Goal: Information Seeking & Learning: Learn about a topic

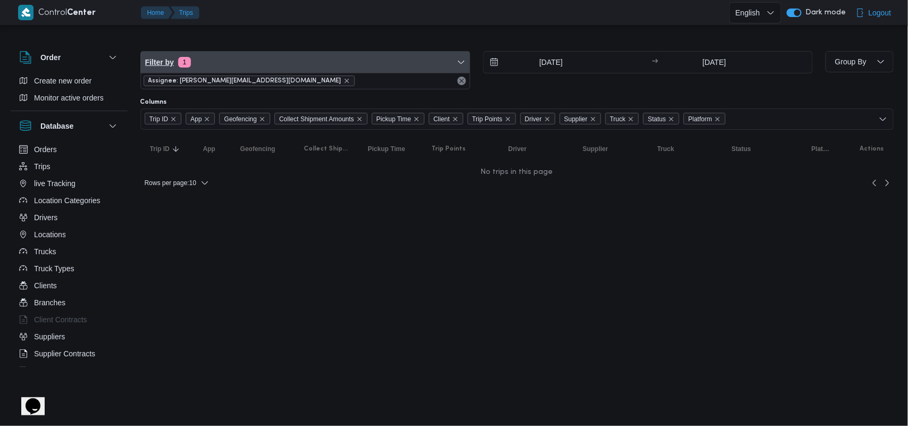
click at [261, 68] on span "Filter by 1" at bounding box center [305, 62] width 329 height 21
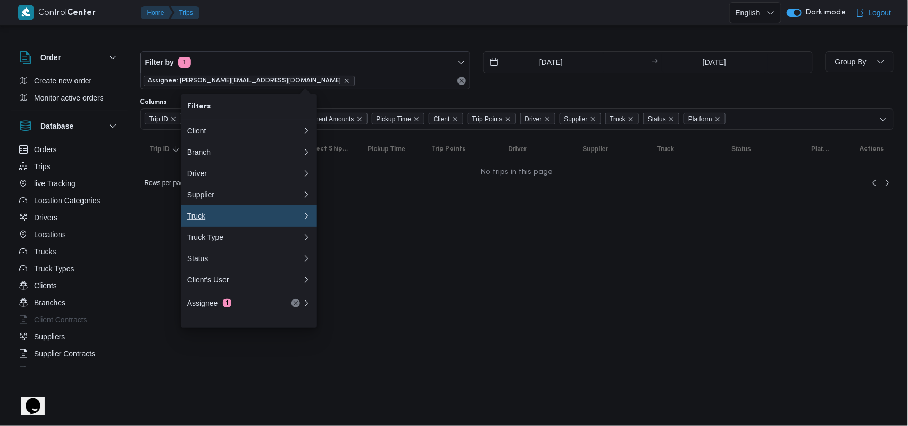
click at [203, 213] on button "Truck" at bounding box center [249, 215] width 136 height 21
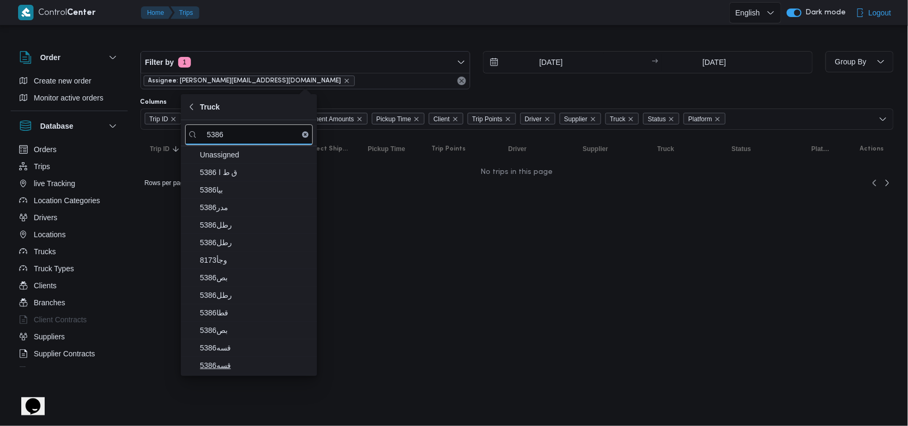
type input "5386"
click at [216, 366] on span "قسه5386" at bounding box center [255, 365] width 111 height 13
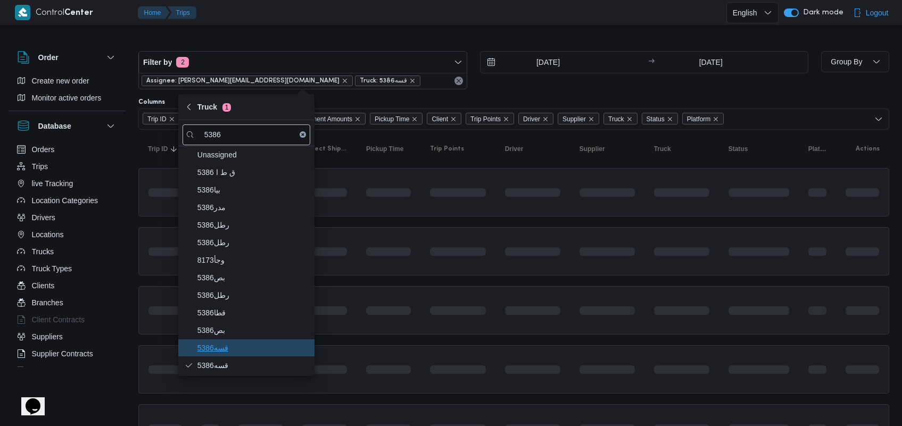
click at [225, 345] on span "قسه5386" at bounding box center [252, 348] width 111 height 13
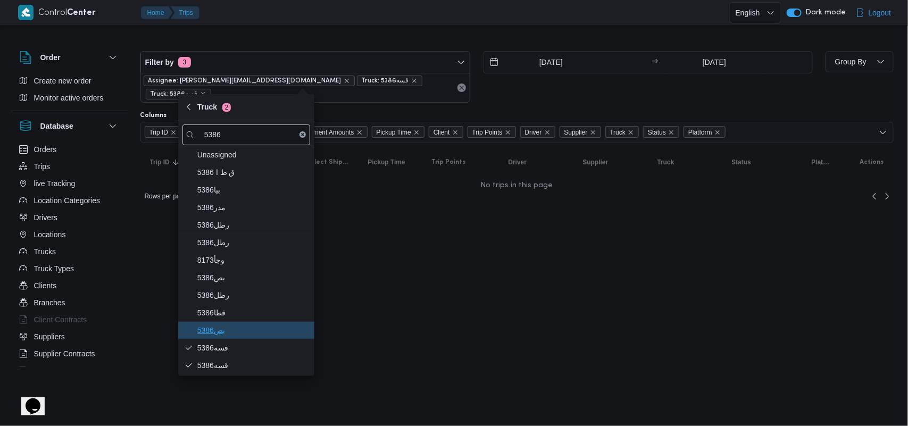
click at [225, 333] on span "بص5386" at bounding box center [252, 330] width 111 height 13
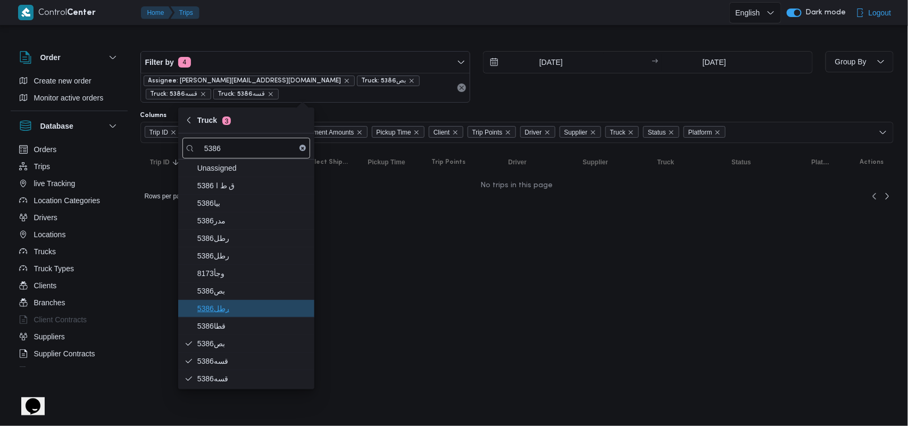
click at [223, 302] on span "رطل5386" at bounding box center [246, 308] width 128 height 17
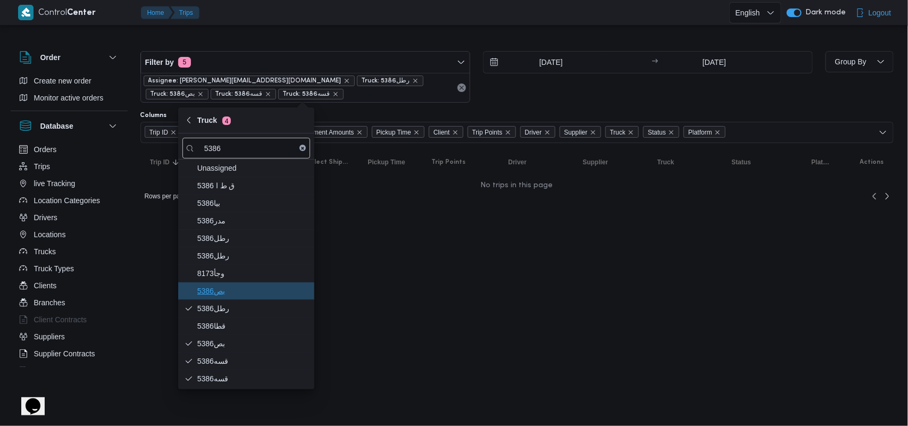
click at [221, 296] on span "بص5386" at bounding box center [252, 291] width 111 height 13
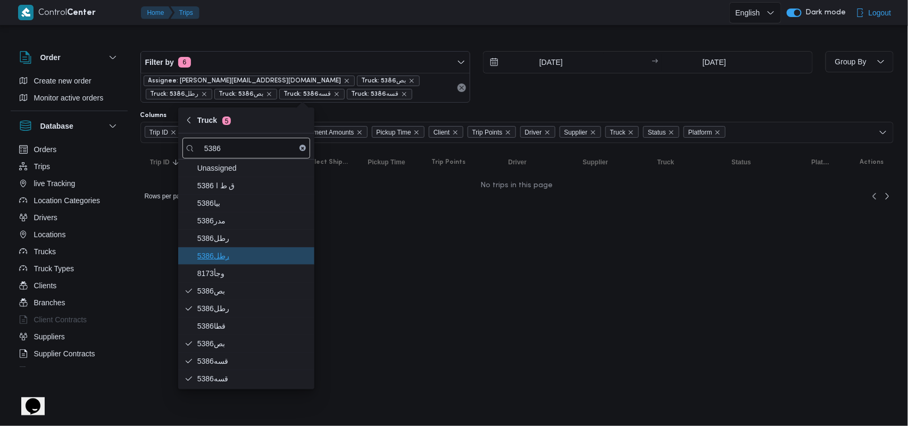
click at [217, 255] on span "5386رطل" at bounding box center [252, 256] width 111 height 13
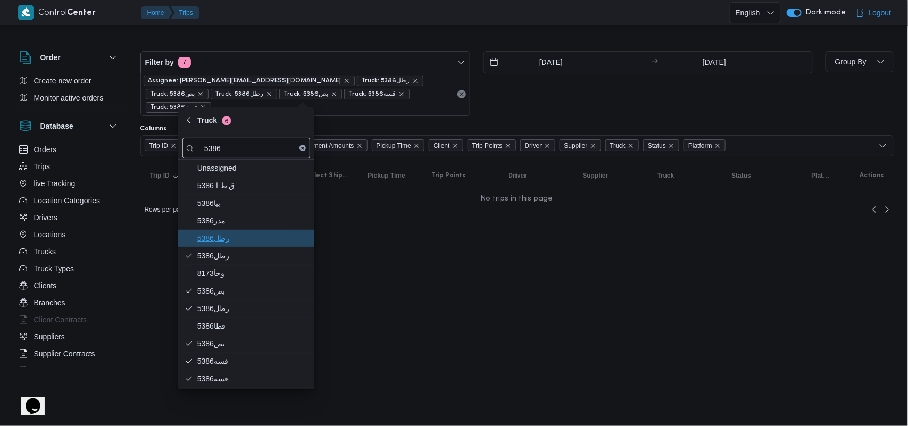
click at [218, 245] on span "5386رطل" at bounding box center [252, 238] width 111 height 13
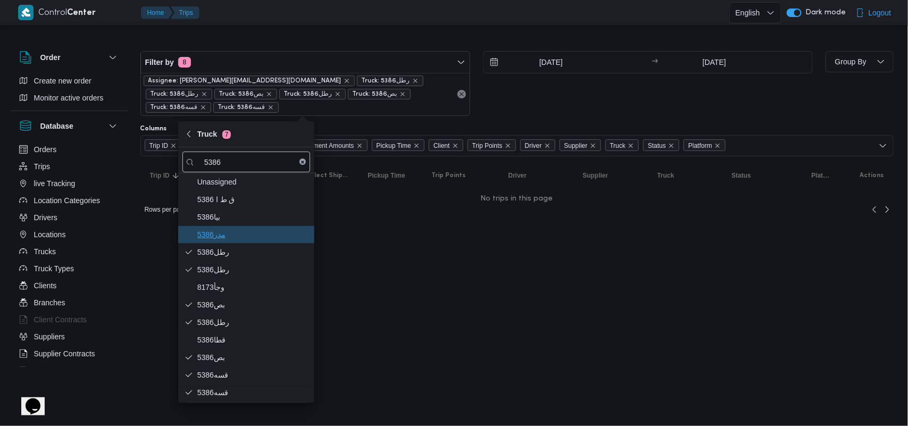
click at [219, 226] on span "مدر5386" at bounding box center [246, 234] width 128 height 17
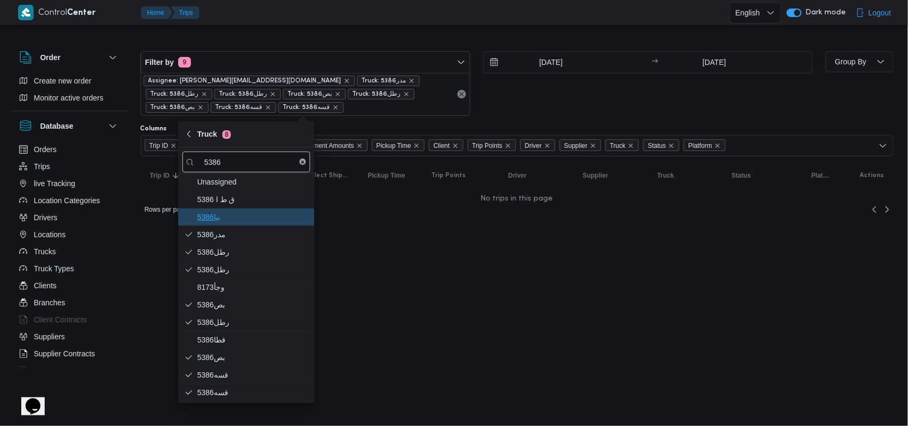
click at [222, 214] on span "5386بيا" at bounding box center [252, 217] width 111 height 13
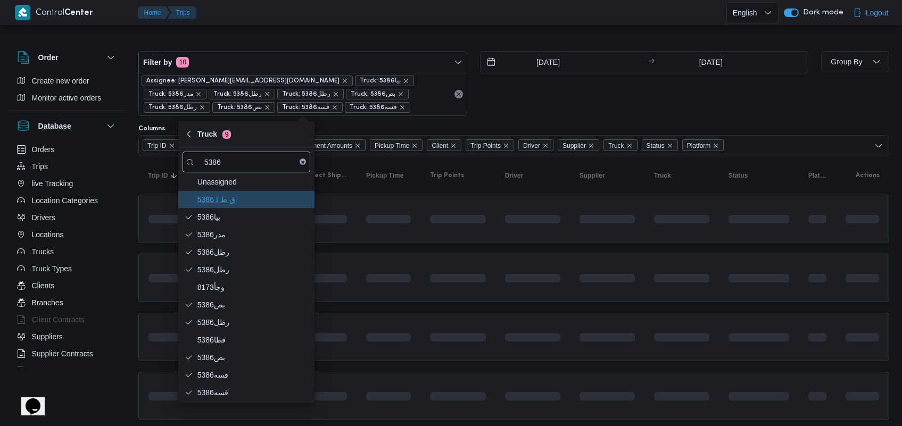
click at [227, 202] on span "ق ط ا 5386" at bounding box center [252, 199] width 111 height 13
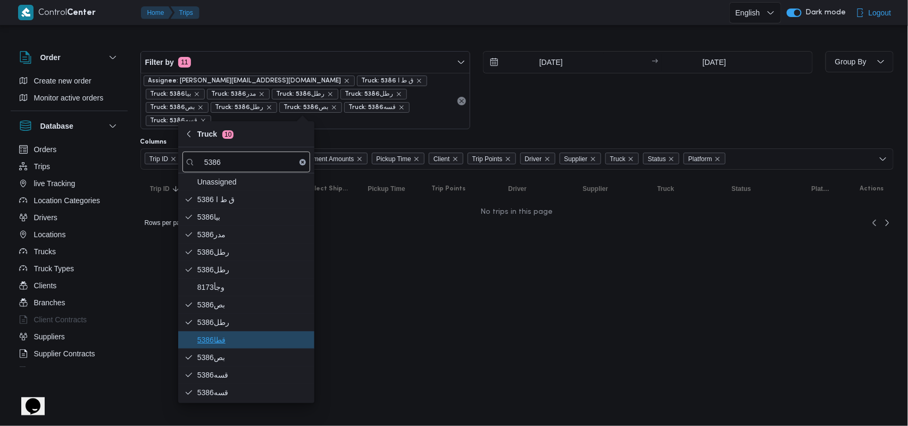
click at [256, 342] on span "قطا5386" at bounding box center [252, 340] width 111 height 13
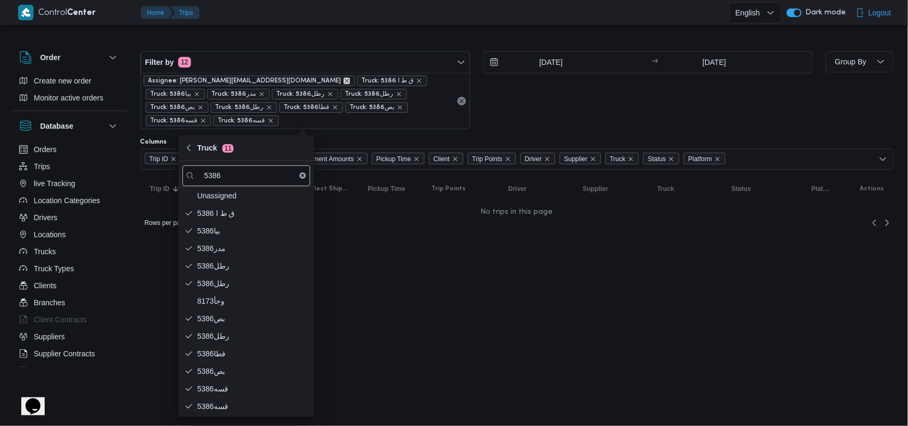
click at [344, 81] on icon "remove selected entity" at bounding box center [347, 81] width 6 height 6
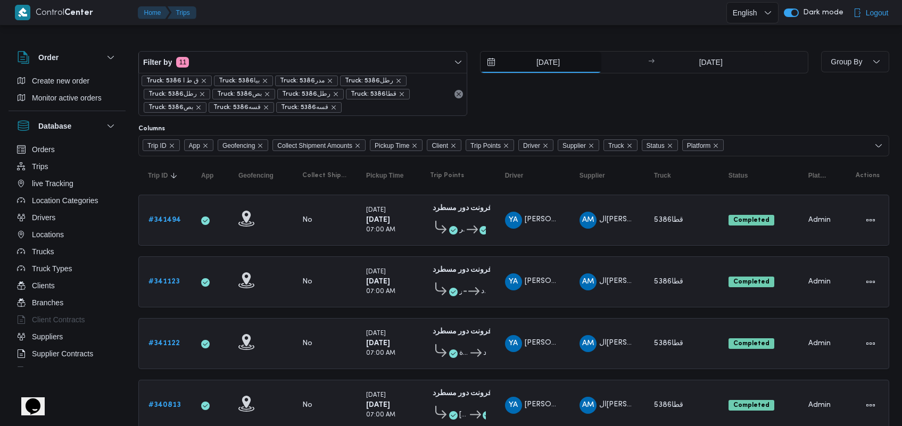
click at [568, 70] on input "[DATE]" at bounding box center [540, 62] width 121 height 21
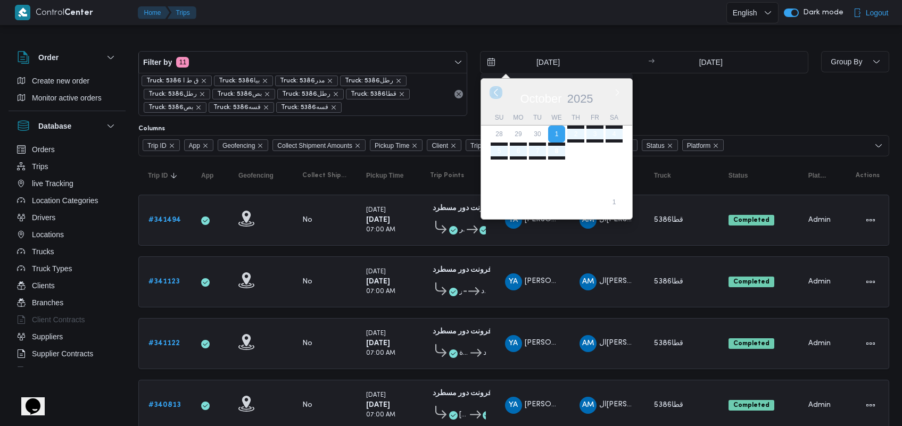
click at [499, 92] on button "Previous Month" at bounding box center [496, 92] width 10 height 10
type input "[DATE]"
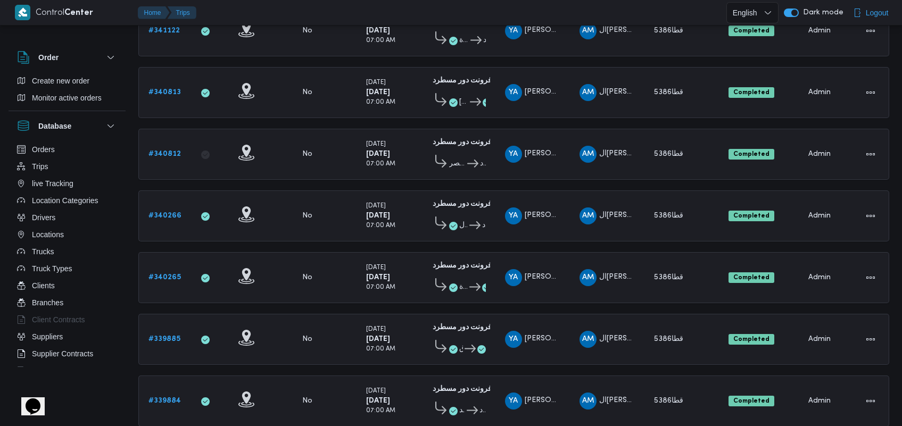
scroll to position [403, 0]
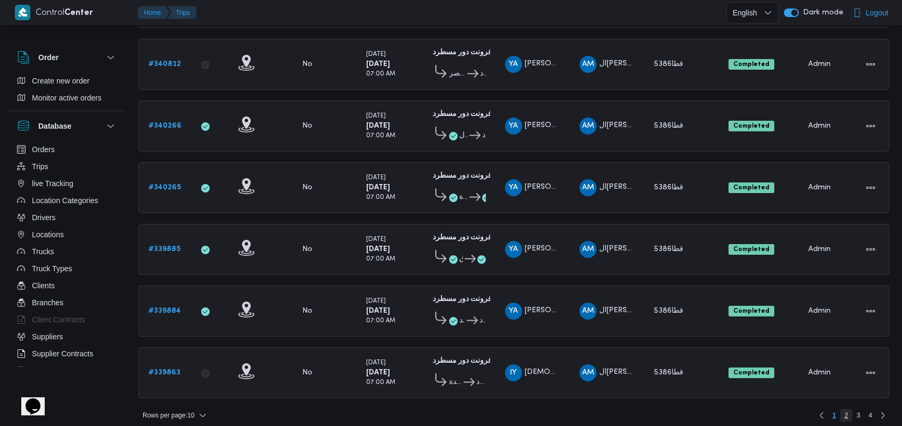
click at [840, 409] on span "2" at bounding box center [846, 415] width 12 height 13
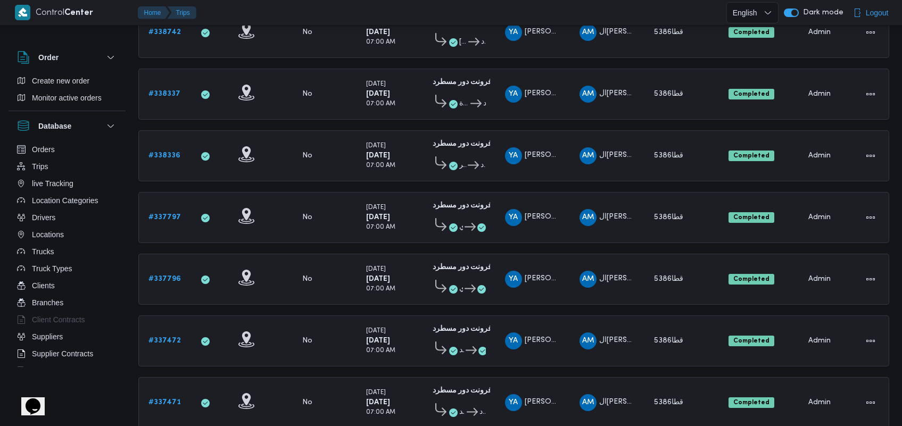
drag, startPoint x: 901, startPoint y: 225, endPoint x: 898, endPoint y: 150, distance: 75.6
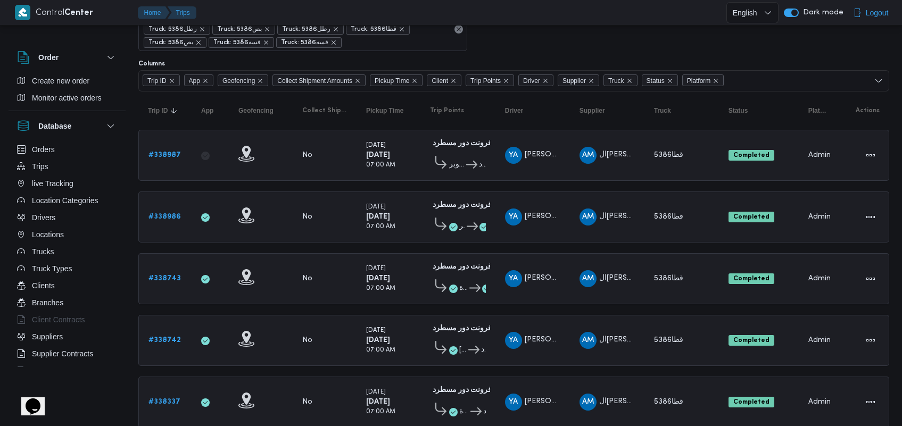
scroll to position [61, 0]
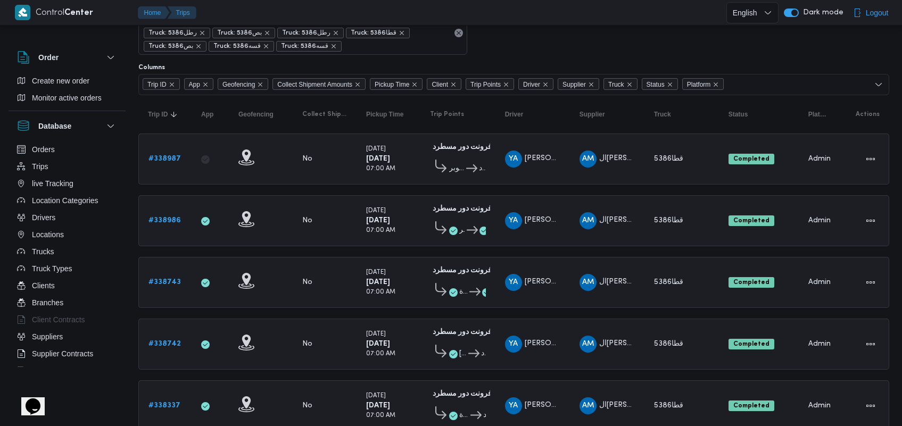
click at [254, 18] on div at bounding box center [464, 12] width 526 height 25
click at [234, 16] on div at bounding box center [464, 12] width 526 height 25
drag, startPoint x: 900, startPoint y: 93, endPoint x: 904, endPoint y: 89, distance: 6.0
click at [901, 89] on html "Control Center Home Trips English عربي Dark mode Logout Order Create new order …" at bounding box center [451, 152] width 902 height 426
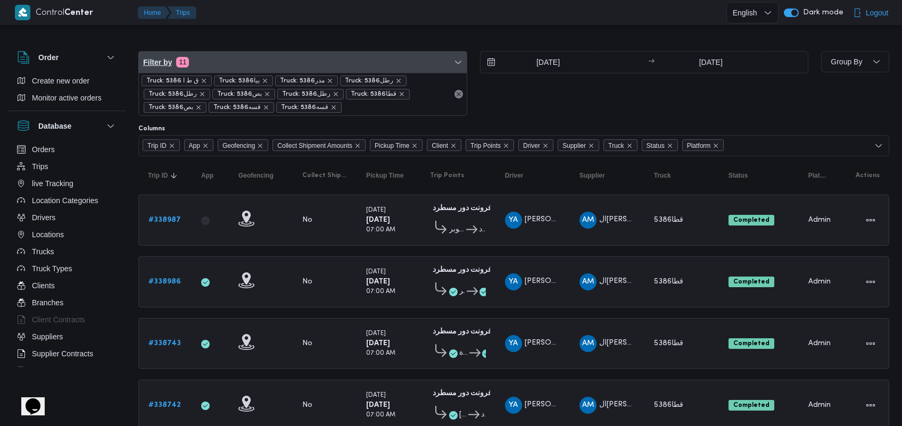
click at [346, 59] on span "Filter by 11" at bounding box center [303, 62] width 328 height 21
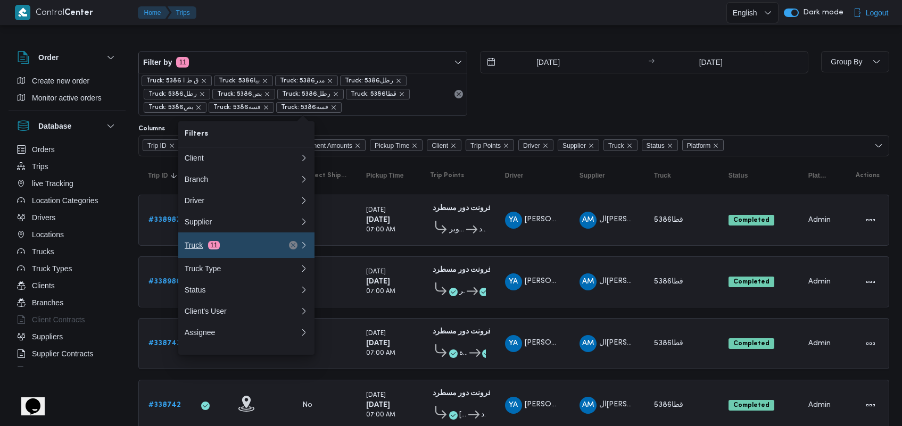
click at [235, 250] on div "Truck 11" at bounding box center [229, 245] width 89 height 9
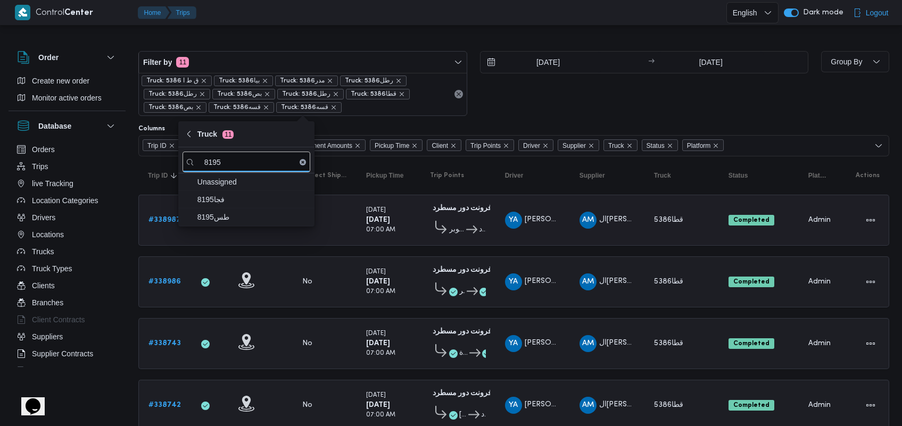
type input "8195"
click at [242, 218] on span "طس8195" at bounding box center [252, 217] width 111 height 13
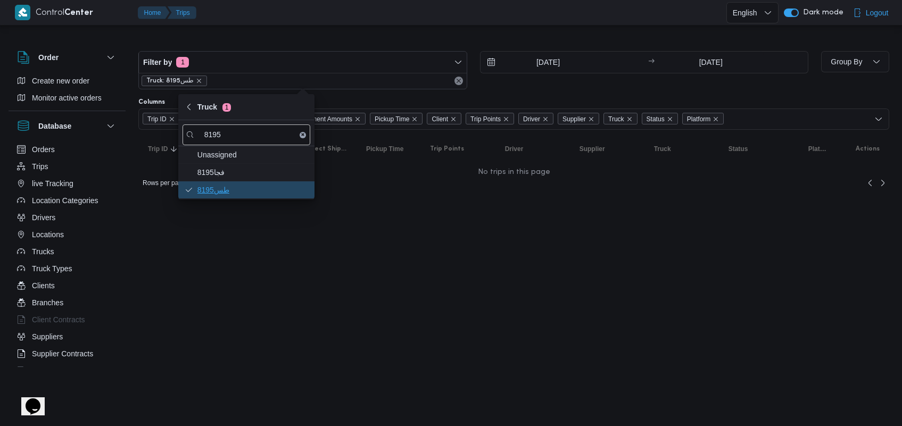
click at [245, 198] on span "طس8195" at bounding box center [246, 189] width 128 height 17
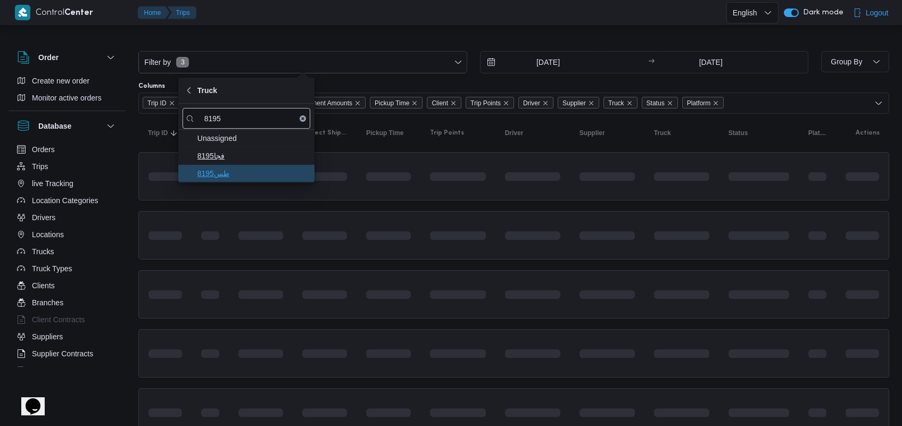
click at [243, 174] on span "طس8195" at bounding box center [252, 173] width 111 height 13
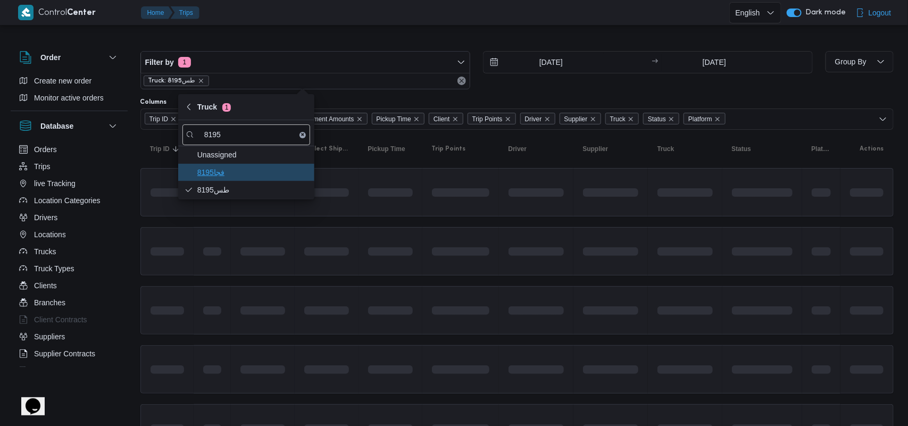
click at [236, 173] on span "فجا8195" at bounding box center [252, 172] width 111 height 13
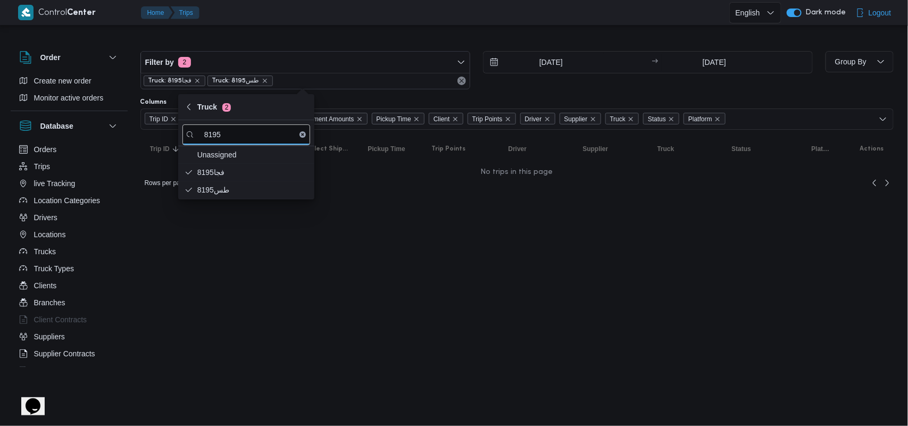
click at [529, 218] on html "Control Center Home Trips English عربي Dark mode Logout Order Create new order …" at bounding box center [454, 213] width 908 height 426
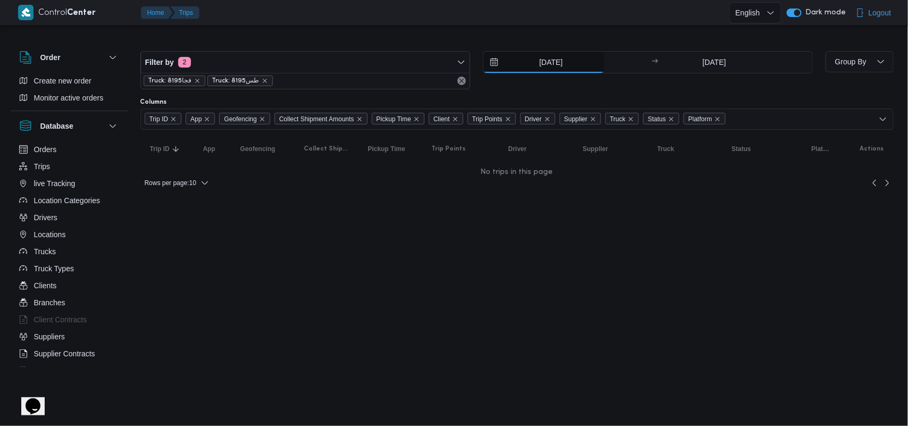
click at [505, 60] on input "[DATE]" at bounding box center [544, 62] width 121 height 21
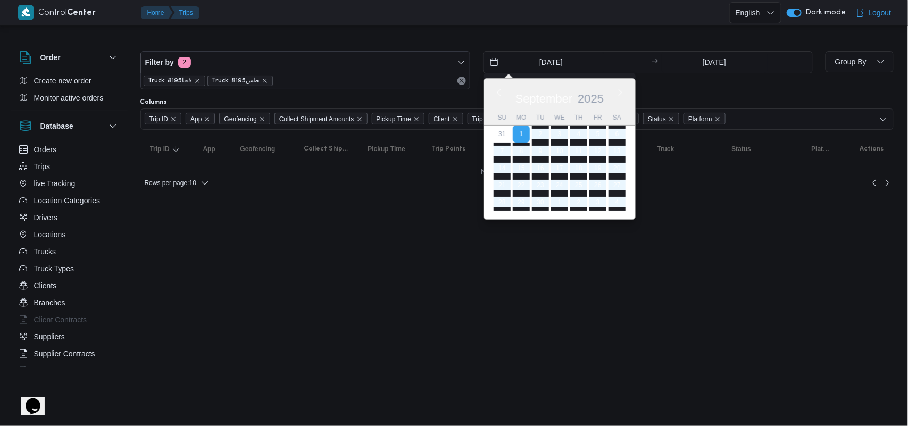
click at [493, 93] on div "[DATE]" at bounding box center [559, 96] width 151 height 27
click at [498, 93] on button "Previous Month" at bounding box center [499, 92] width 10 height 10
type input "[DATE]"
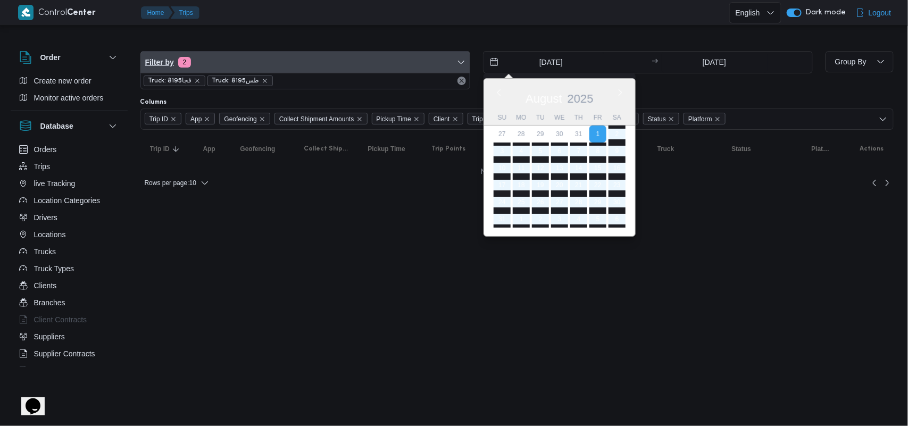
click at [230, 62] on span "Filter by 2" at bounding box center [305, 62] width 329 height 21
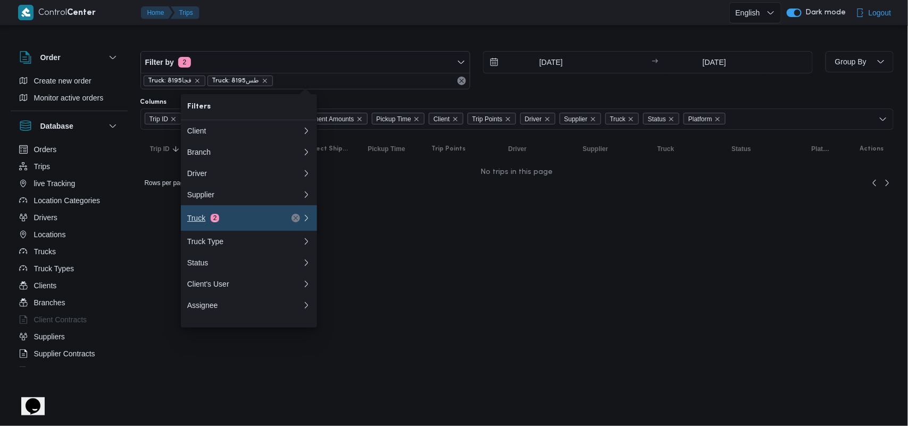
click at [221, 231] on button "Truck 2" at bounding box center [249, 218] width 136 height 26
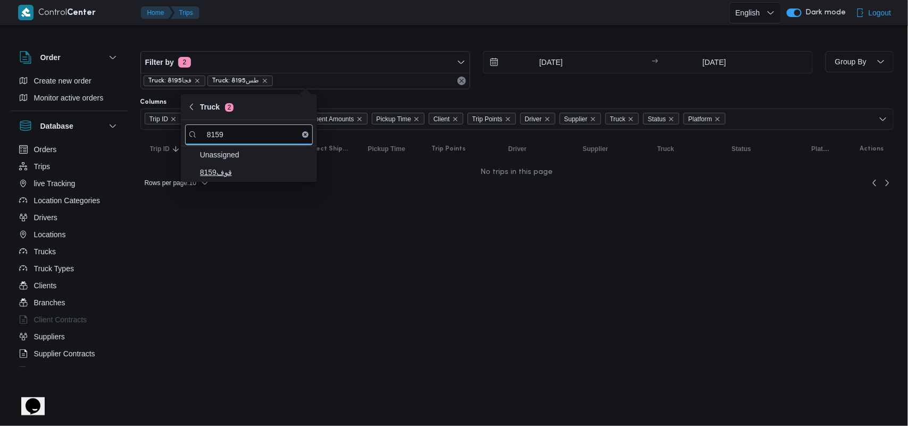
type input "8159"
click at [229, 176] on span "قوف8159" at bounding box center [255, 172] width 111 height 13
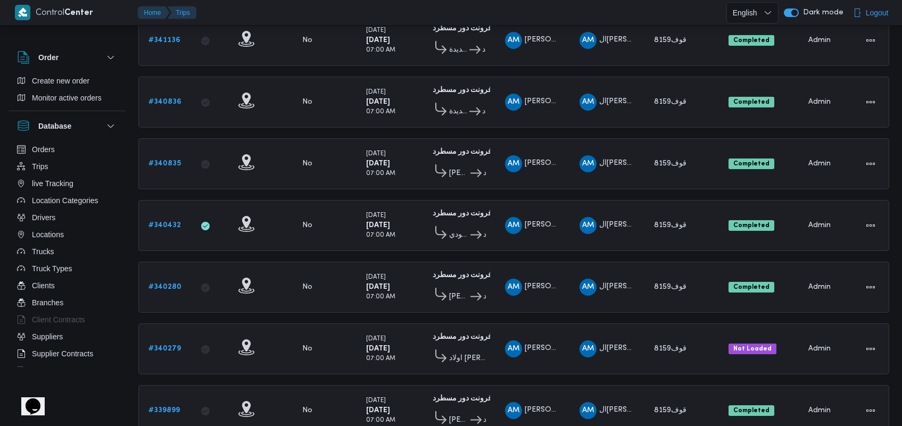
scroll to position [8, 0]
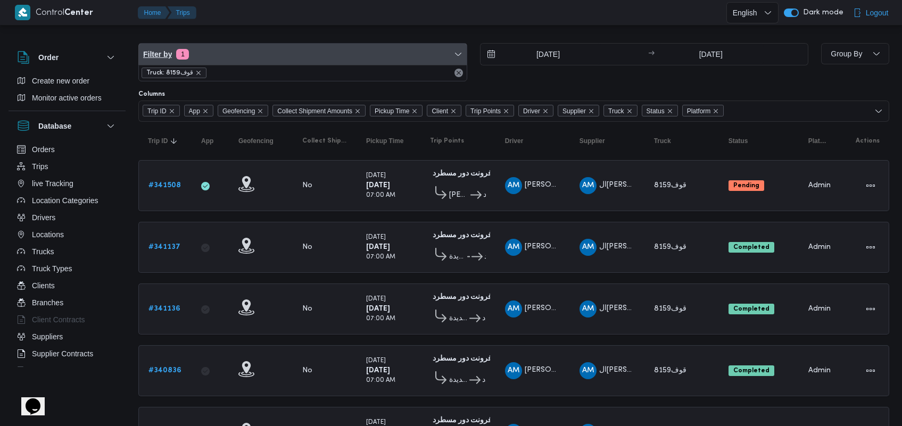
click at [280, 53] on span "Filter by 1" at bounding box center [303, 54] width 328 height 21
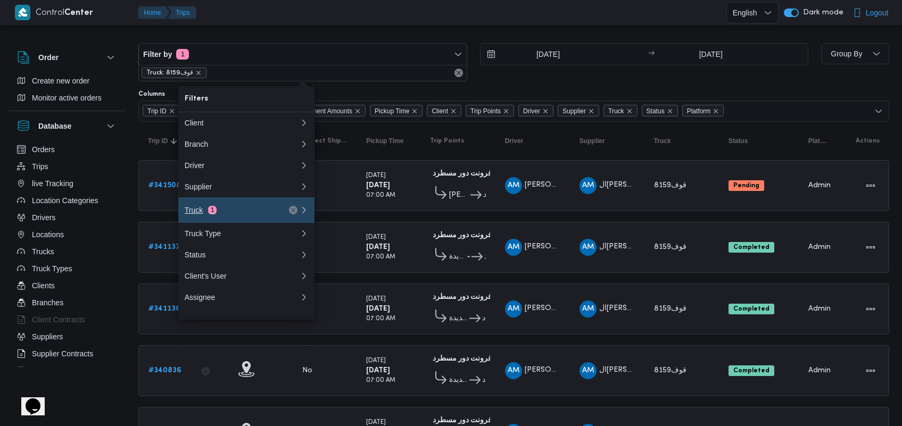
click at [192, 223] on button "Truck 1" at bounding box center [246, 210] width 136 height 26
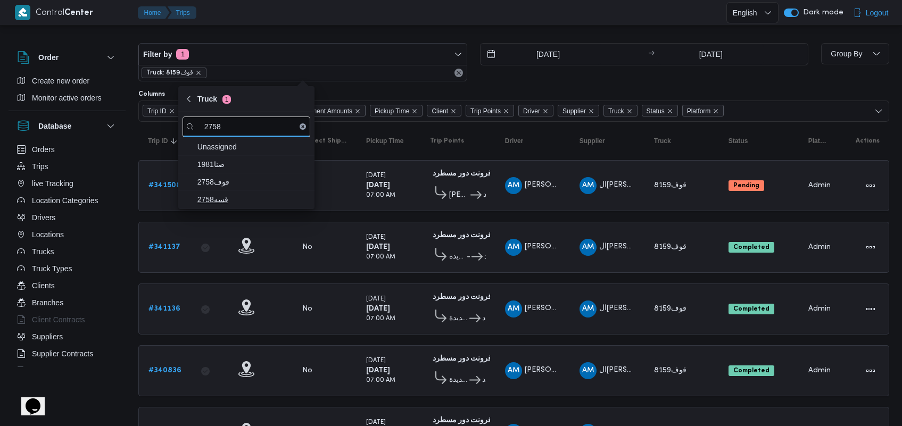
type input "2758"
click at [214, 206] on span "قسه2758" at bounding box center [246, 199] width 128 height 17
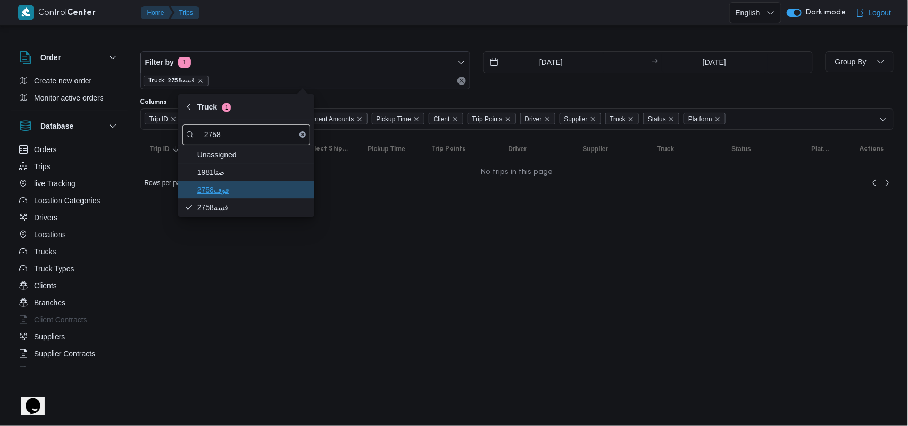
click at [229, 187] on span "2758قوف" at bounding box center [252, 190] width 111 height 13
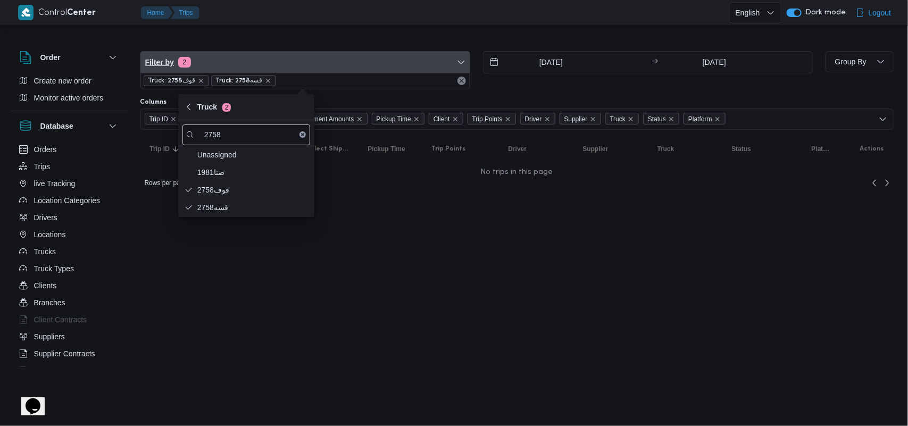
click at [256, 64] on span "Filter by 2" at bounding box center [305, 62] width 329 height 21
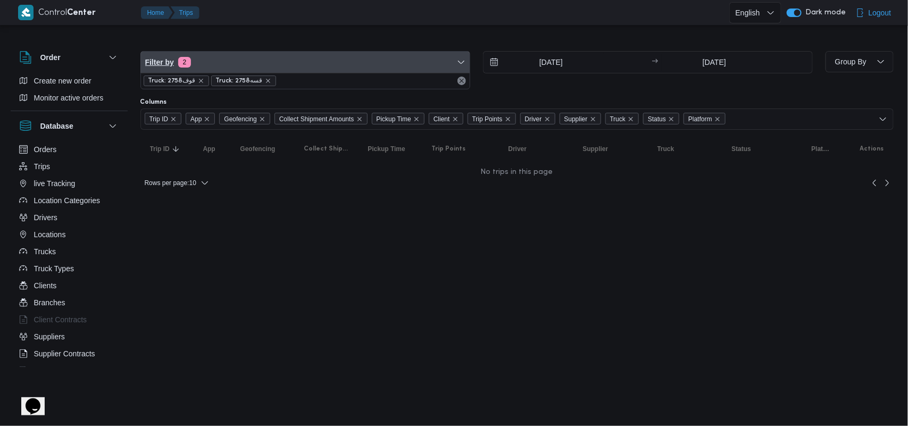
click at [255, 63] on span "Filter by 2" at bounding box center [305, 62] width 329 height 21
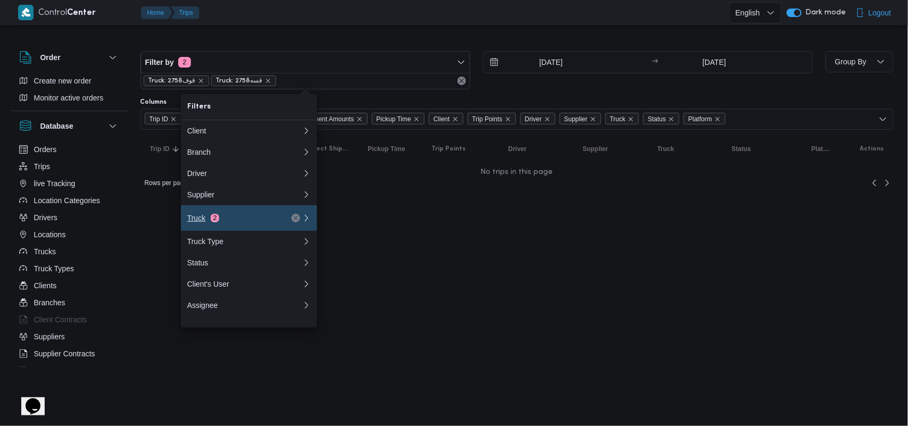
click at [220, 222] on div "Truck 2" at bounding box center [231, 218] width 89 height 9
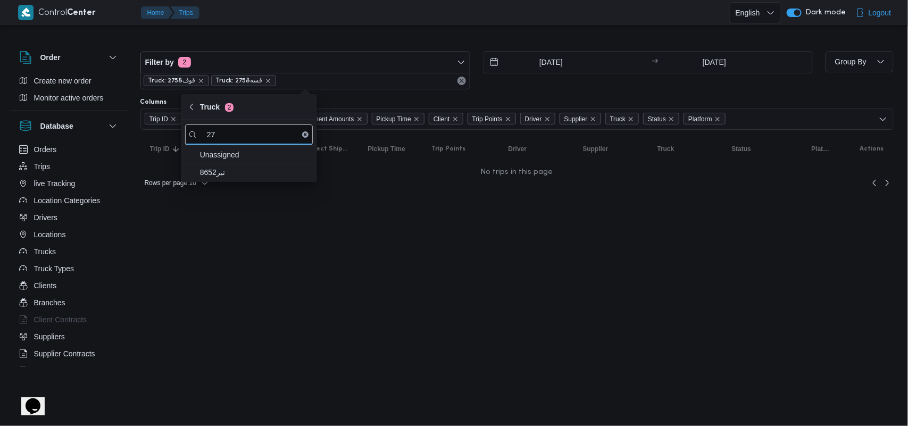
type input "2"
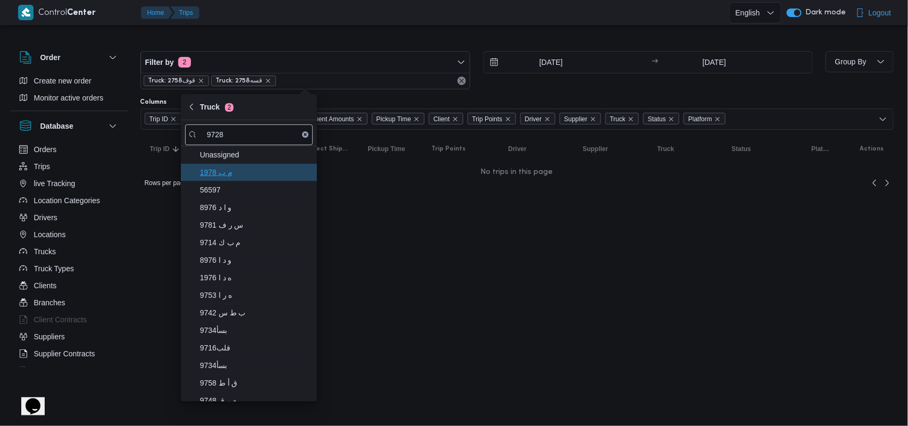
click at [238, 177] on span "م ب 1978" at bounding box center [255, 172] width 111 height 13
click at [238, 177] on span "م ب 1978" at bounding box center [252, 172] width 111 height 13
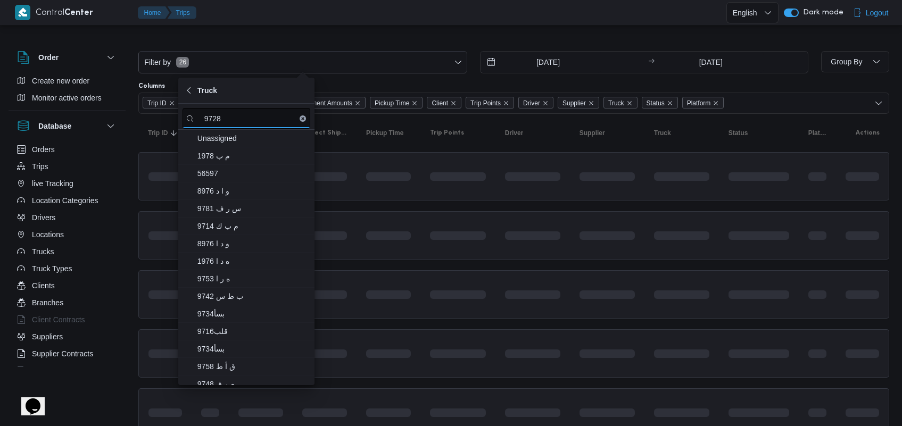
click at [256, 113] on input "9728" at bounding box center [246, 118] width 128 height 21
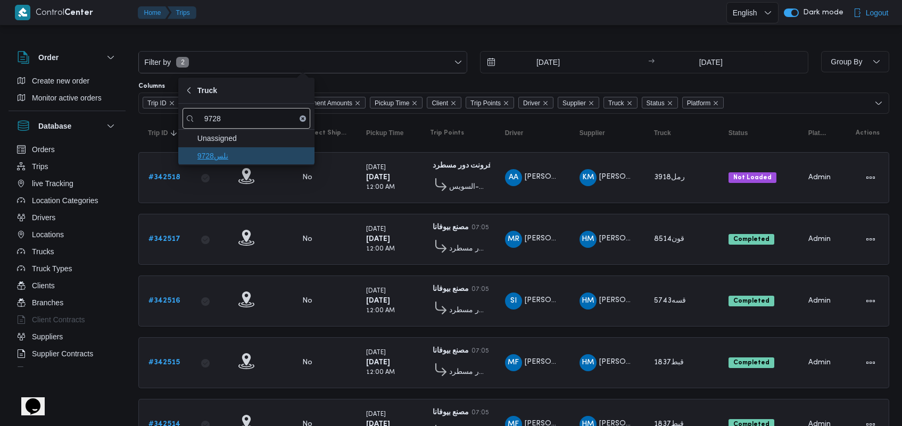
click at [253, 153] on span "نلس9728" at bounding box center [252, 156] width 111 height 13
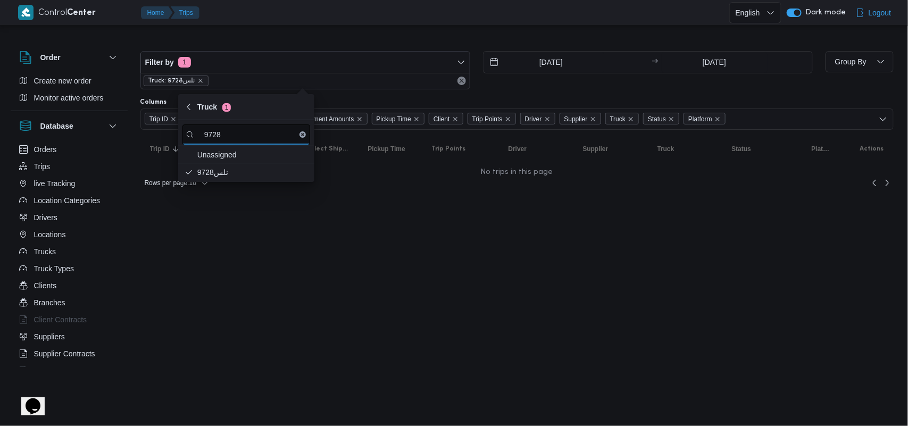
click at [248, 129] on input "9728" at bounding box center [246, 134] width 128 height 21
type input "9"
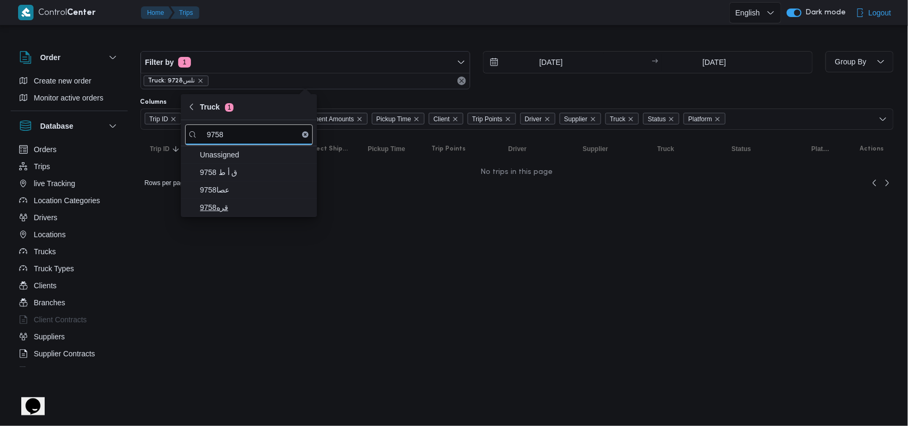
type input "9758"
click at [226, 203] on span "قره9758" at bounding box center [255, 207] width 111 height 13
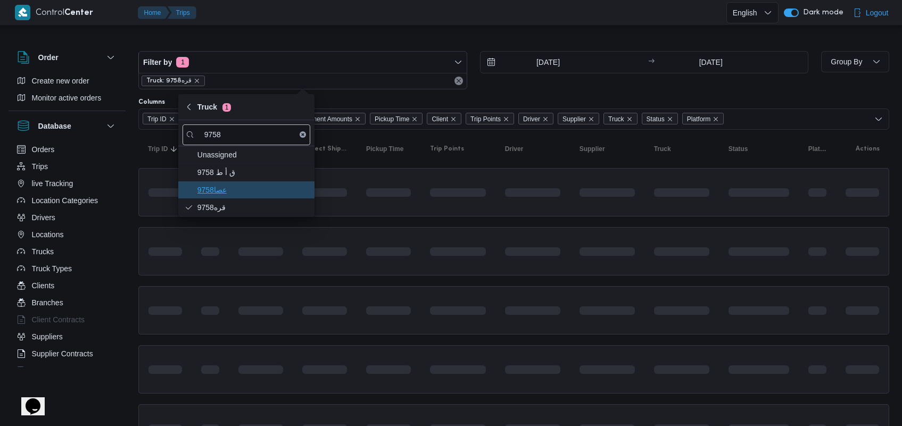
click at [224, 192] on span "9758عصا" at bounding box center [252, 190] width 111 height 13
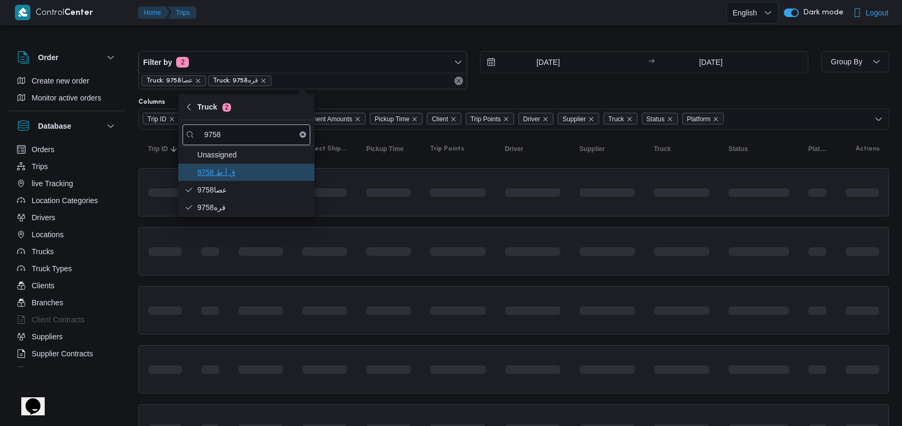
click at [228, 177] on span "ق أ ط 9758" at bounding box center [252, 172] width 111 height 13
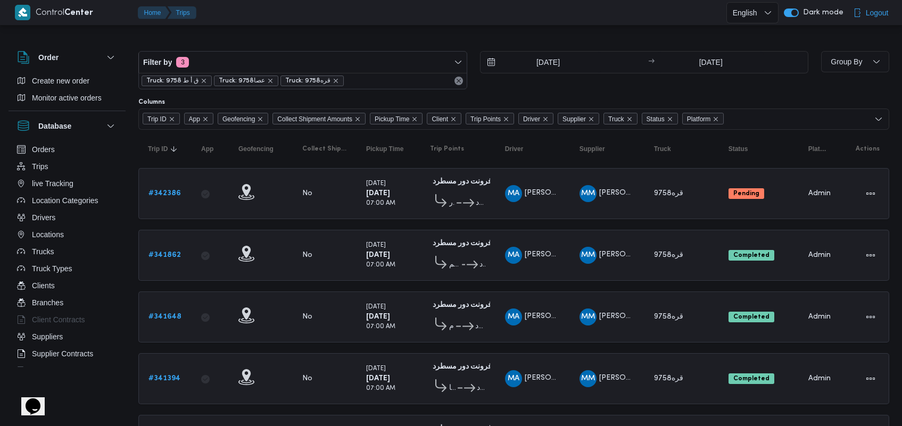
drag, startPoint x: 646, startPoint y: 195, endPoint x: 363, endPoint y: 85, distance: 304.0
click at [363, 85] on div "Filter by 3 Truck: ق أ ط 9758 Truck: 9758عصا Truck: قره9758 [DATE] → [DATE] Gro…" at bounding box center [513, 416] width 751 height 764
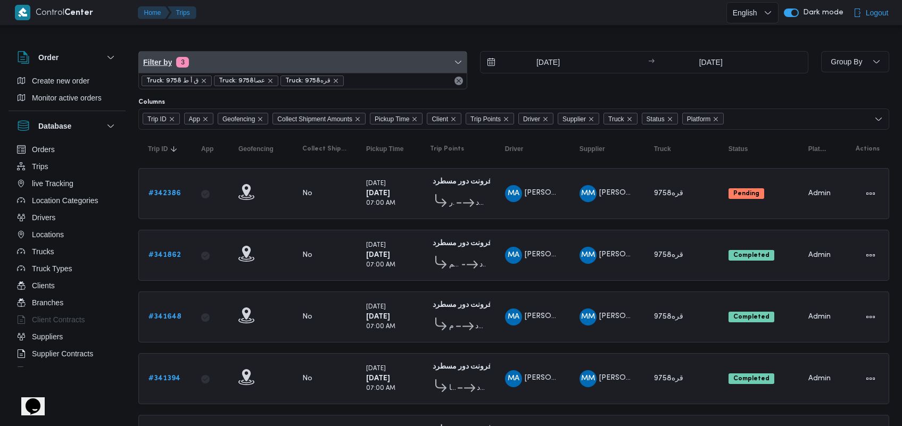
click at [294, 68] on span "Filter by 3" at bounding box center [303, 62] width 328 height 21
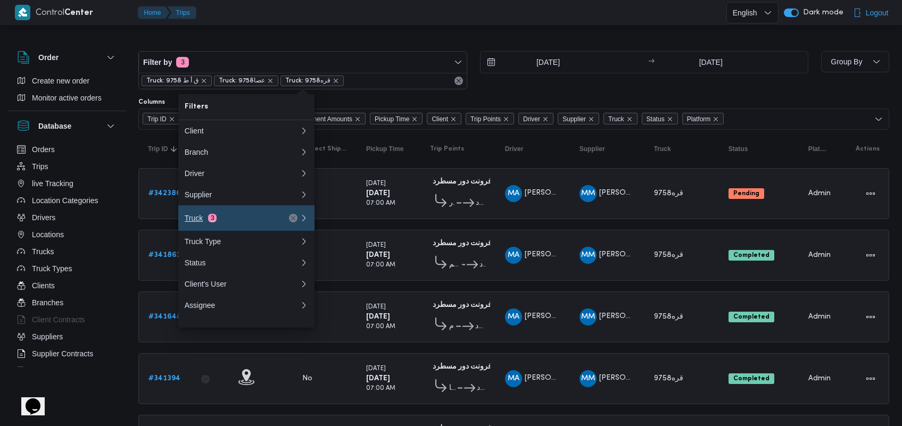
click at [229, 217] on button "Truck 3" at bounding box center [246, 218] width 136 height 26
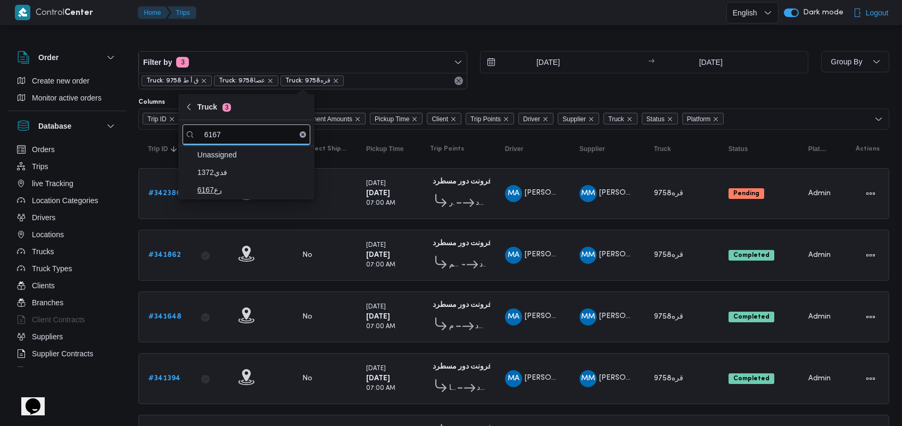
type input "6167"
click at [230, 188] on span "رع6167" at bounding box center [252, 190] width 111 height 13
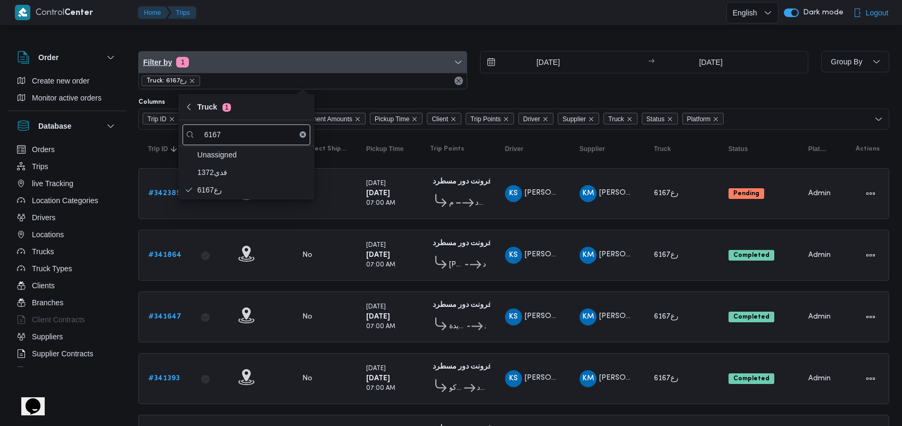
click at [237, 70] on span "Filter by 1" at bounding box center [303, 62] width 328 height 21
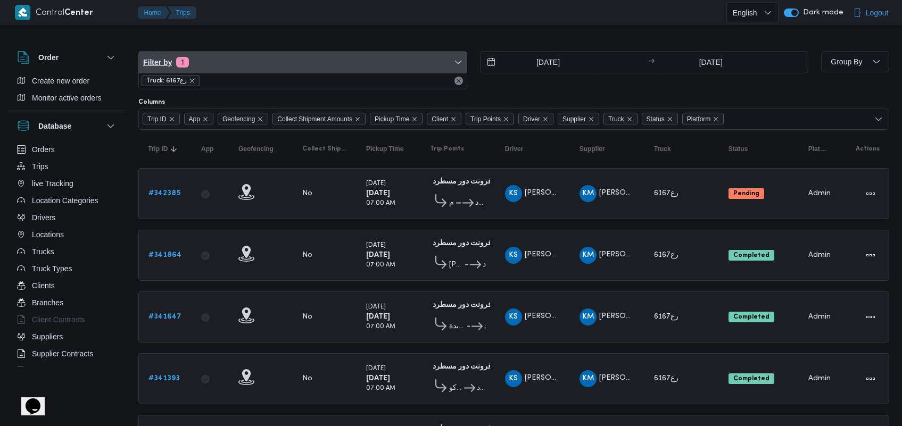
click at [237, 70] on span "Filter by 1" at bounding box center [303, 62] width 328 height 21
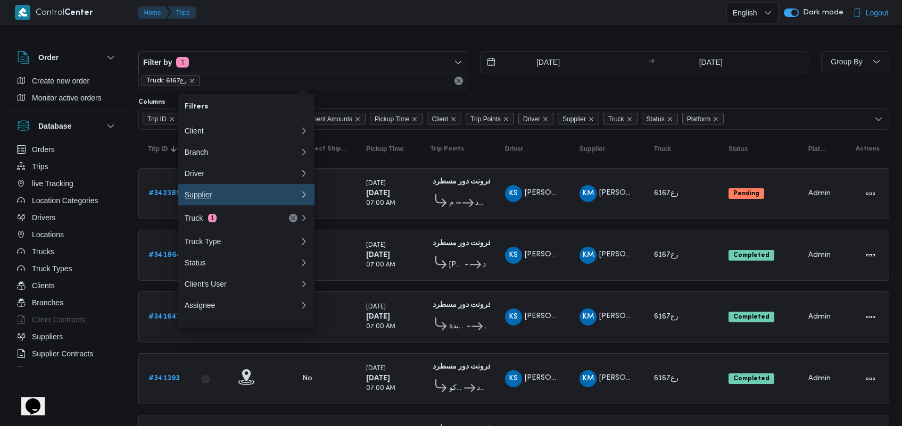
click at [219, 205] on button "Supplier" at bounding box center [246, 194] width 136 height 21
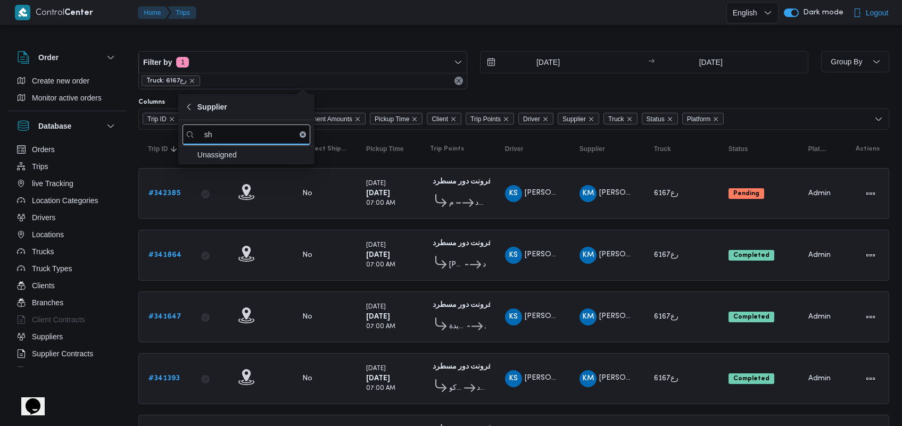
type input "s"
type input "[PERSON_NAME]"
